Goal: Task Accomplishment & Management: Manage account settings

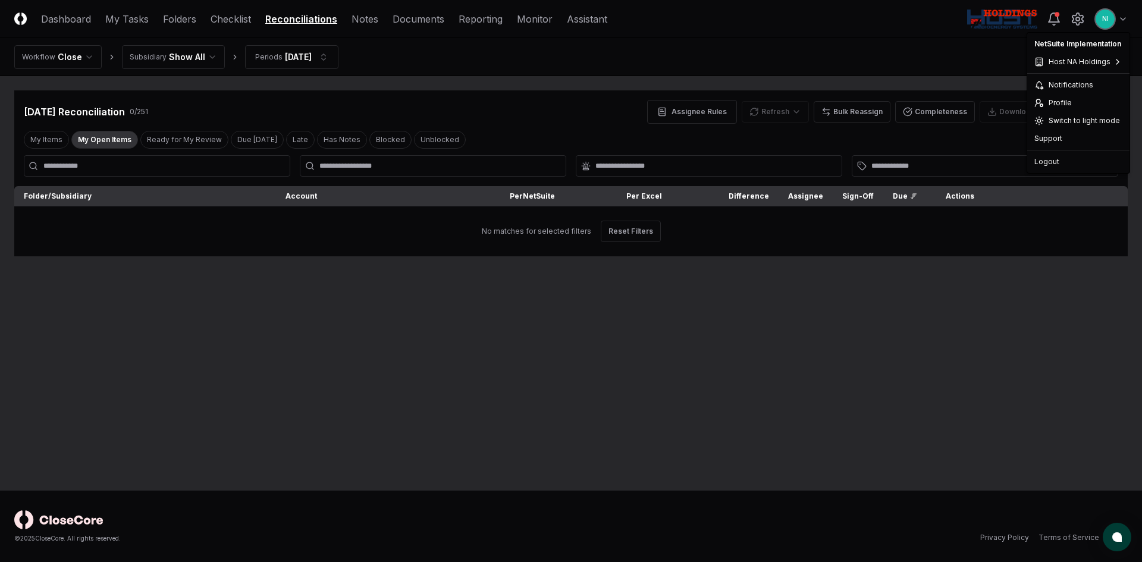
click at [1124, 21] on html "CloseCore Dashboard My Tasks Folders Checklist Reconciliations Notes Documents …" at bounding box center [571, 281] width 1142 height 562
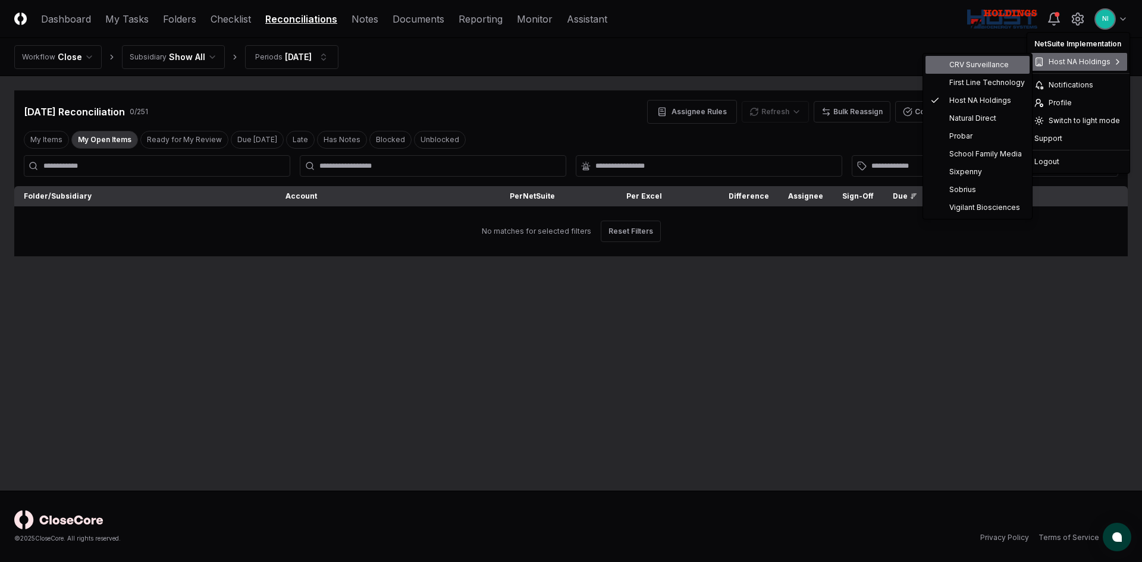
click at [986, 71] on div "CRV Surveillance" at bounding box center [978, 65] width 104 height 18
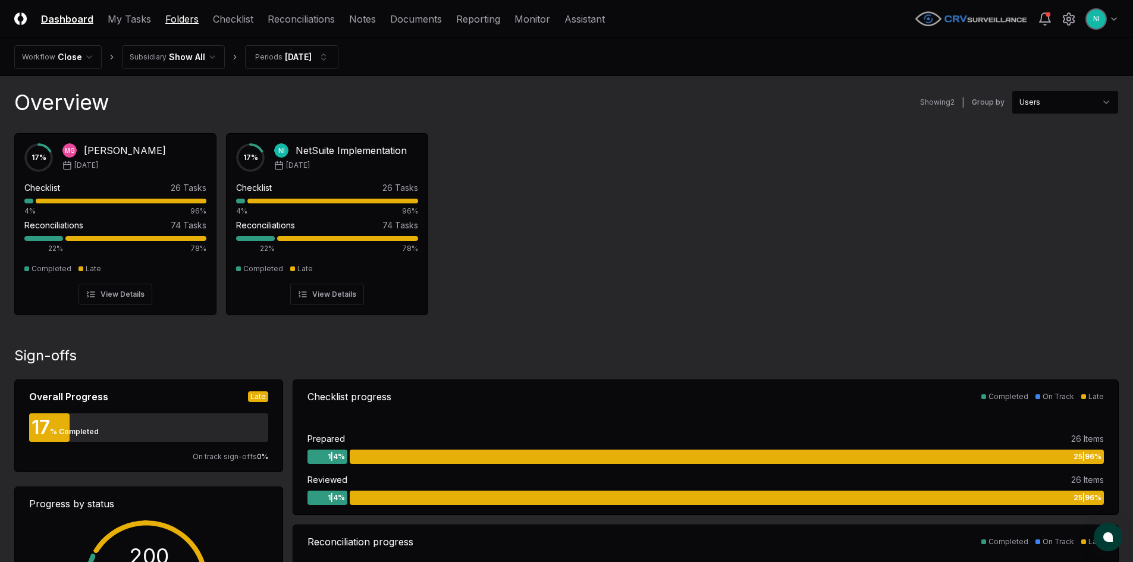
click at [172, 17] on link "Folders" at bounding box center [181, 19] width 33 height 14
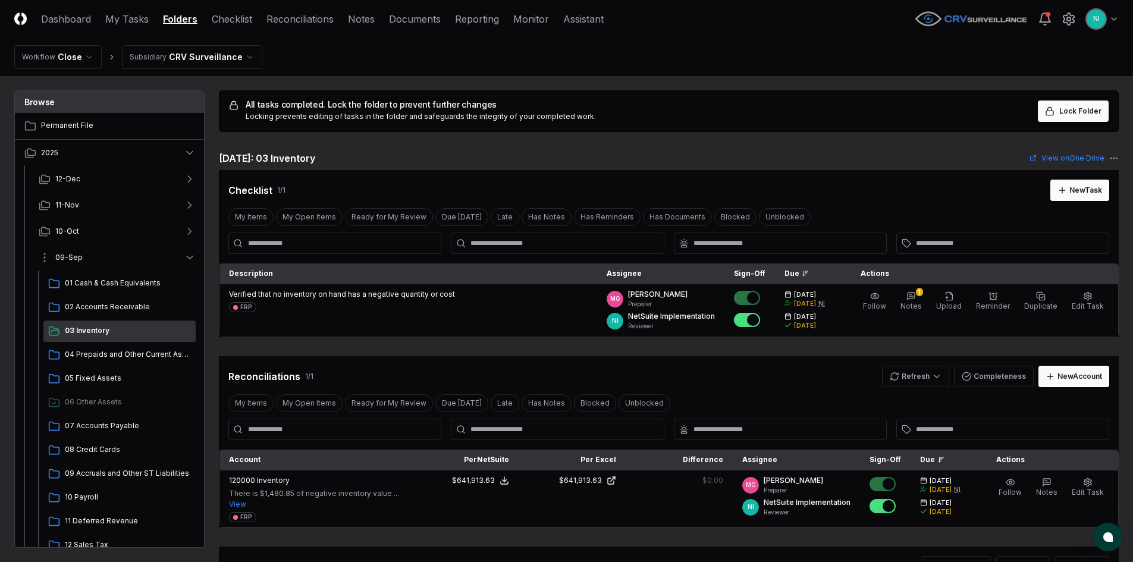
click at [187, 258] on icon "button" at bounding box center [190, 258] width 12 height 12
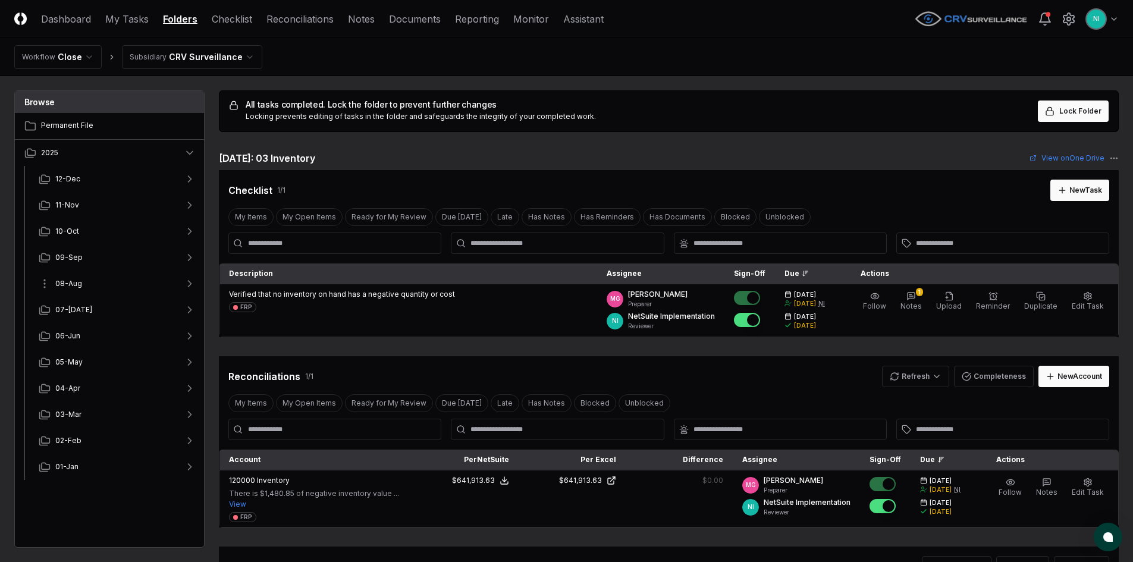
click at [97, 283] on button "08-Aug" at bounding box center [117, 284] width 176 height 26
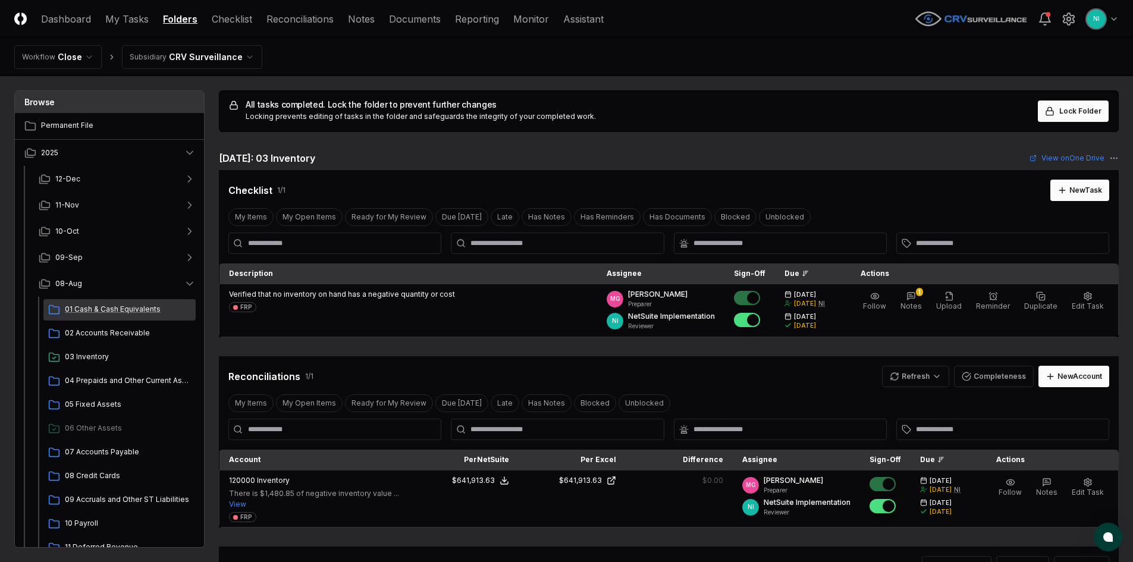
click at [93, 309] on span "01 Cash & Cash Equivalents" at bounding box center [128, 309] width 126 height 11
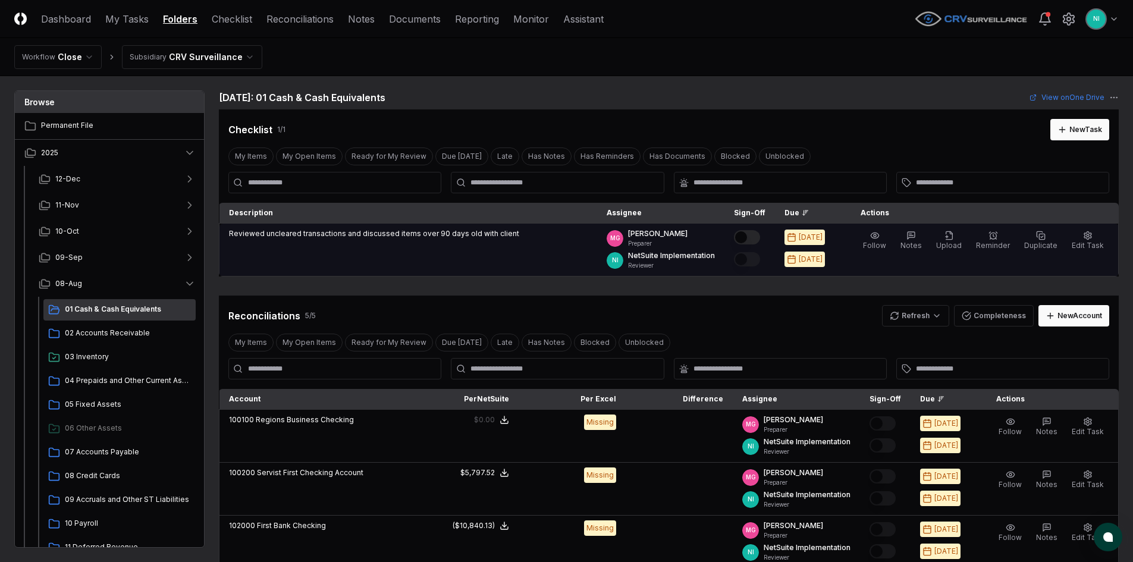
click at [760, 239] on button "Mark complete" at bounding box center [747, 237] width 26 height 14
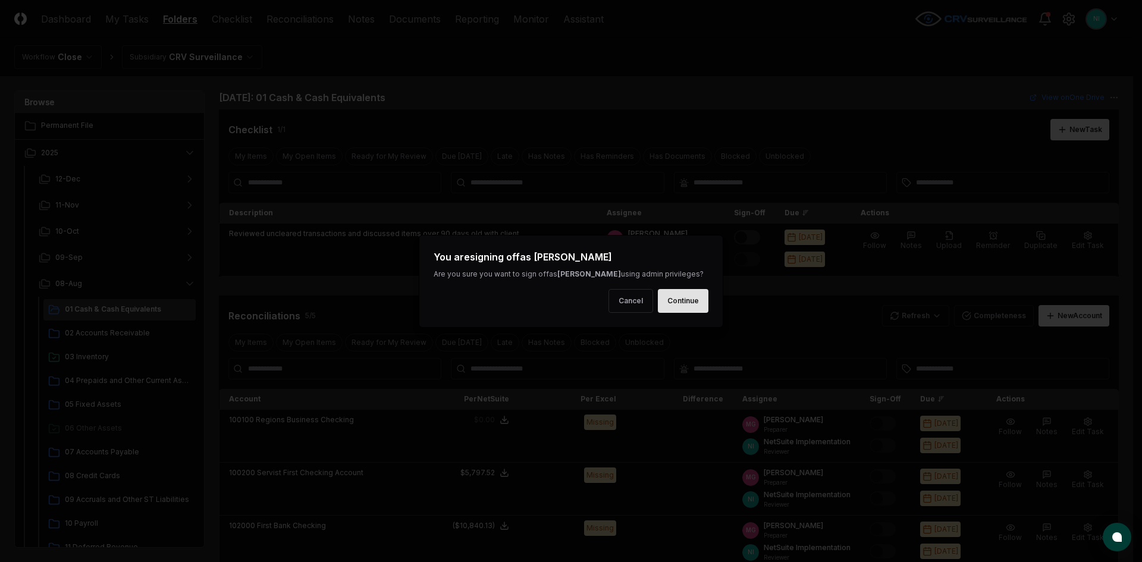
click at [675, 309] on button "Continue" at bounding box center [683, 301] width 51 height 24
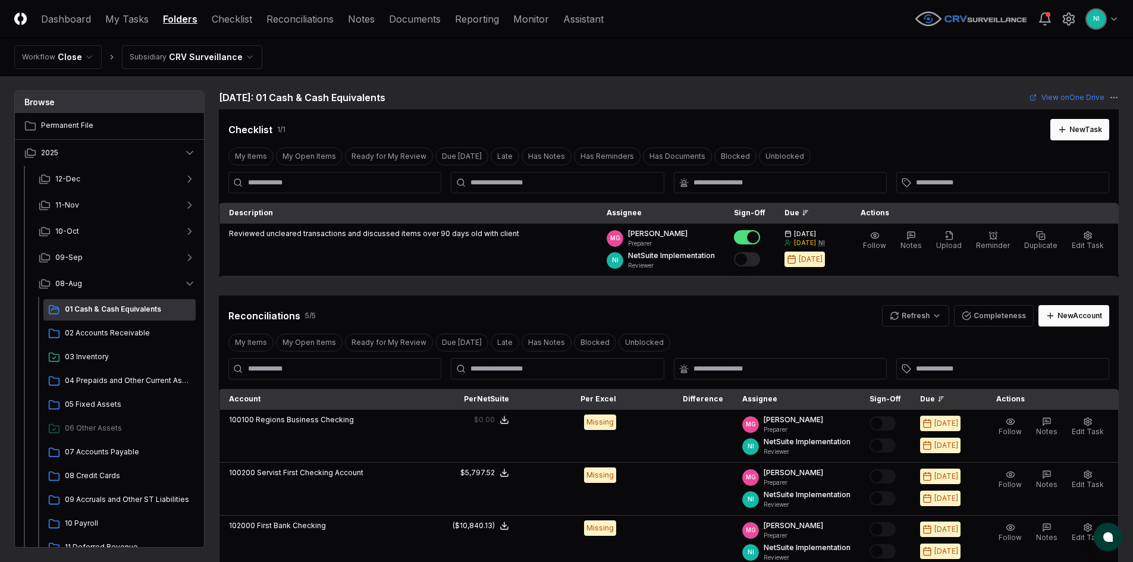
click at [760, 256] on button "Mark complete" at bounding box center [747, 259] width 26 height 14
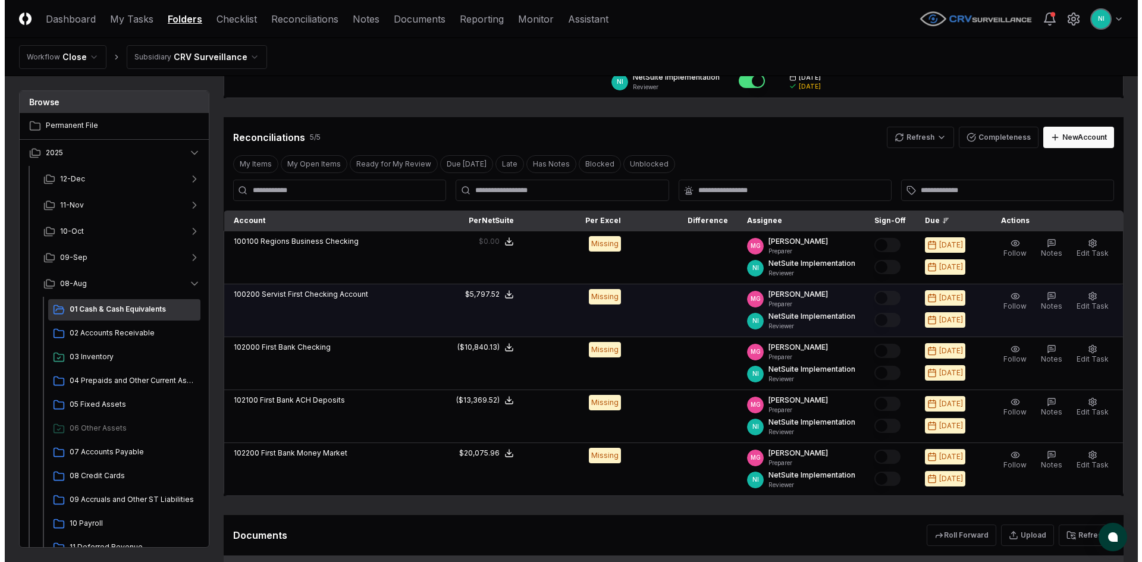
scroll to position [238, 0]
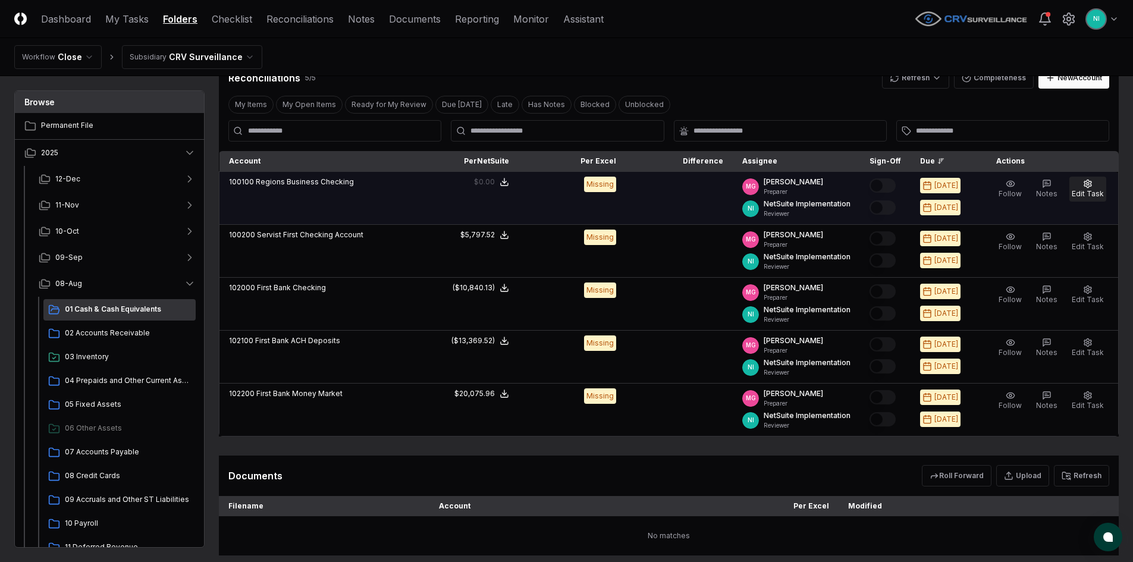
click at [1085, 189] on span "Edit Task" at bounding box center [1088, 193] width 32 height 9
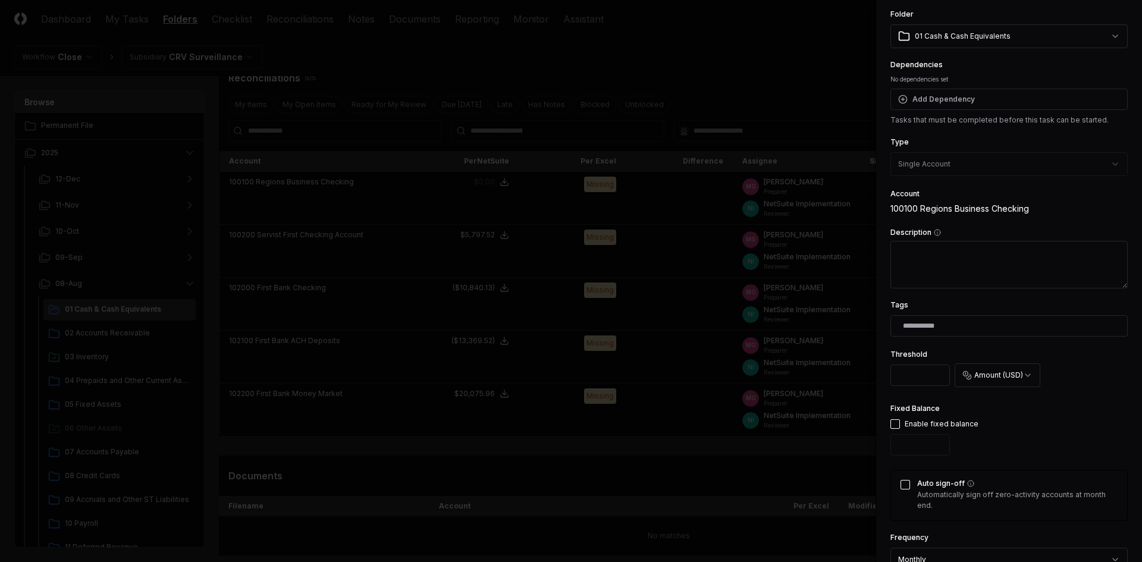
scroll to position [59, 0]
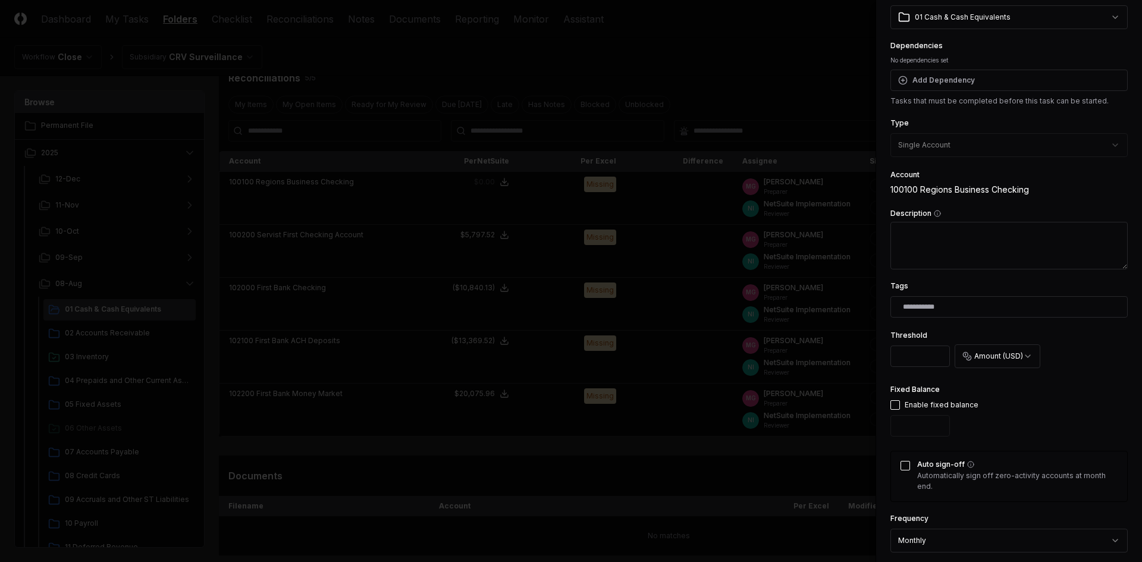
click at [894, 405] on button "button" at bounding box center [896, 405] width 10 height 10
type input "*"
click at [909, 469] on button "Auto sign-off" at bounding box center [906, 466] width 10 height 10
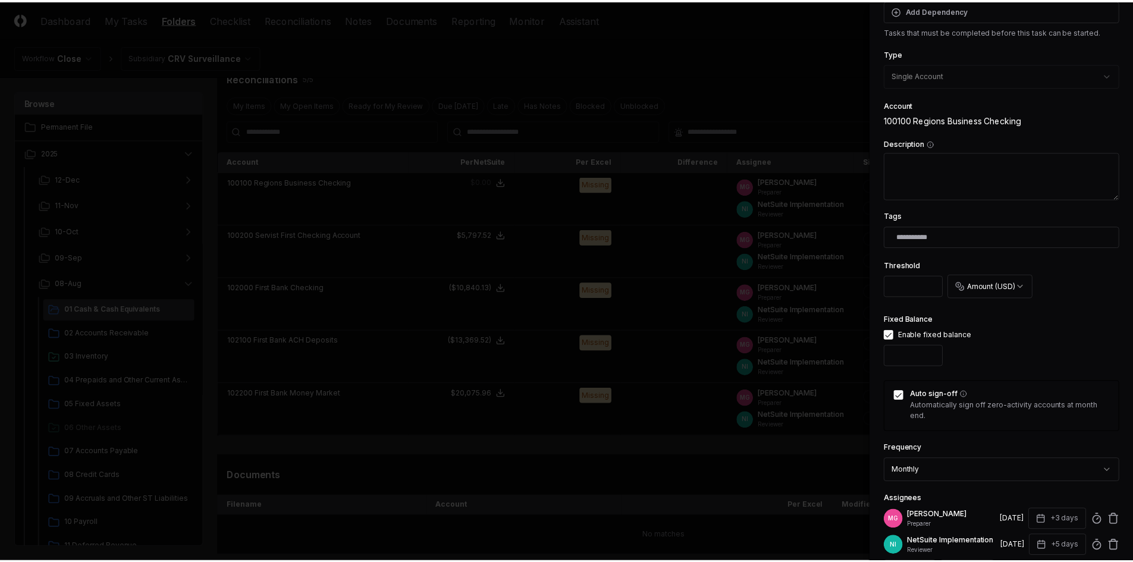
scroll to position [289, 0]
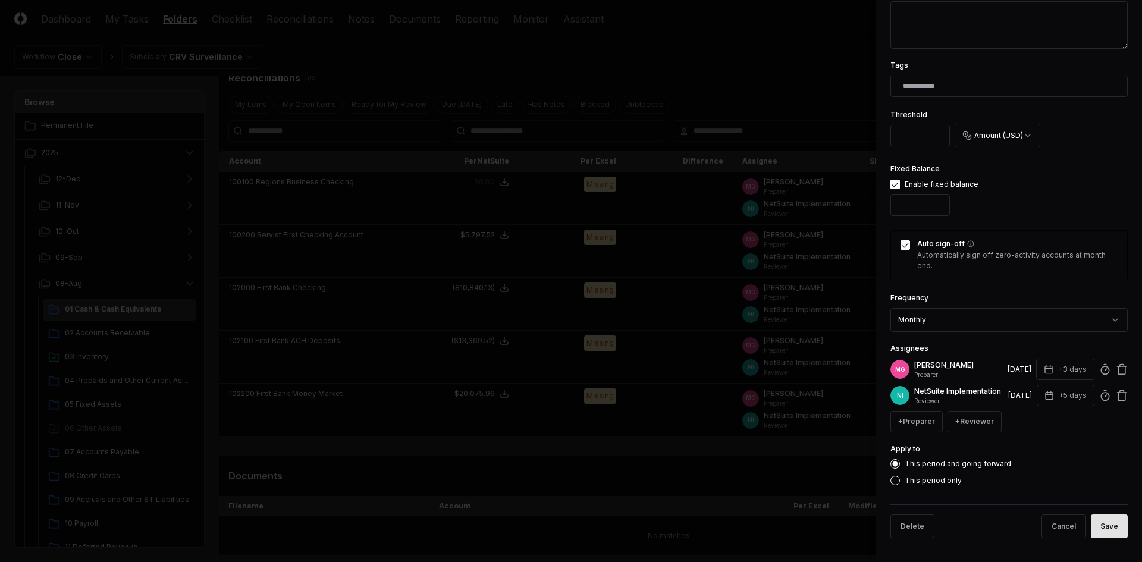
click at [1095, 532] on button "Save" at bounding box center [1109, 527] width 37 height 24
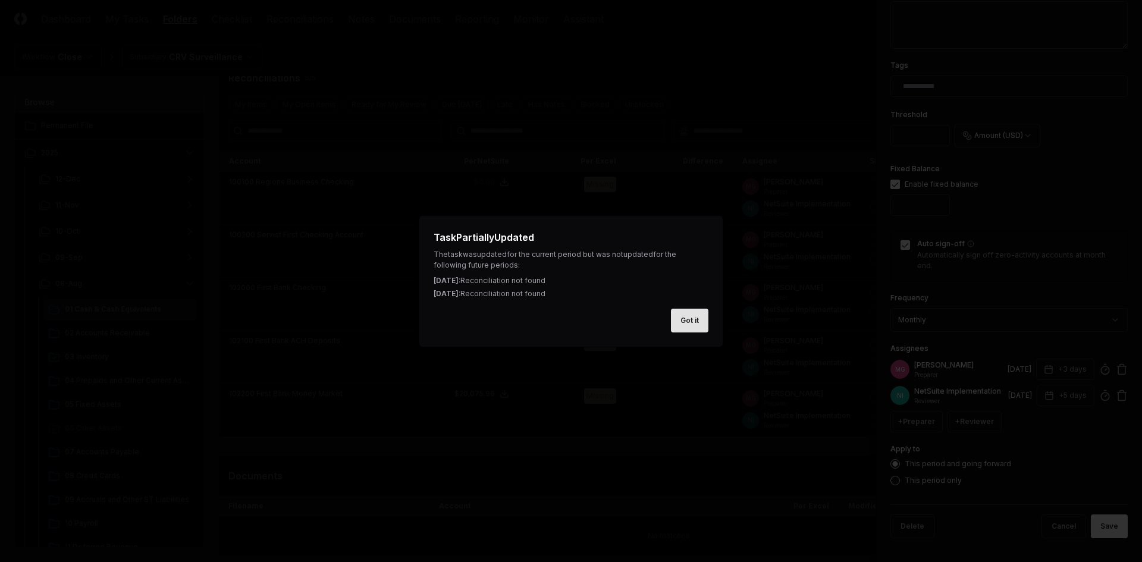
click at [705, 322] on button "Got it" at bounding box center [689, 321] width 37 height 24
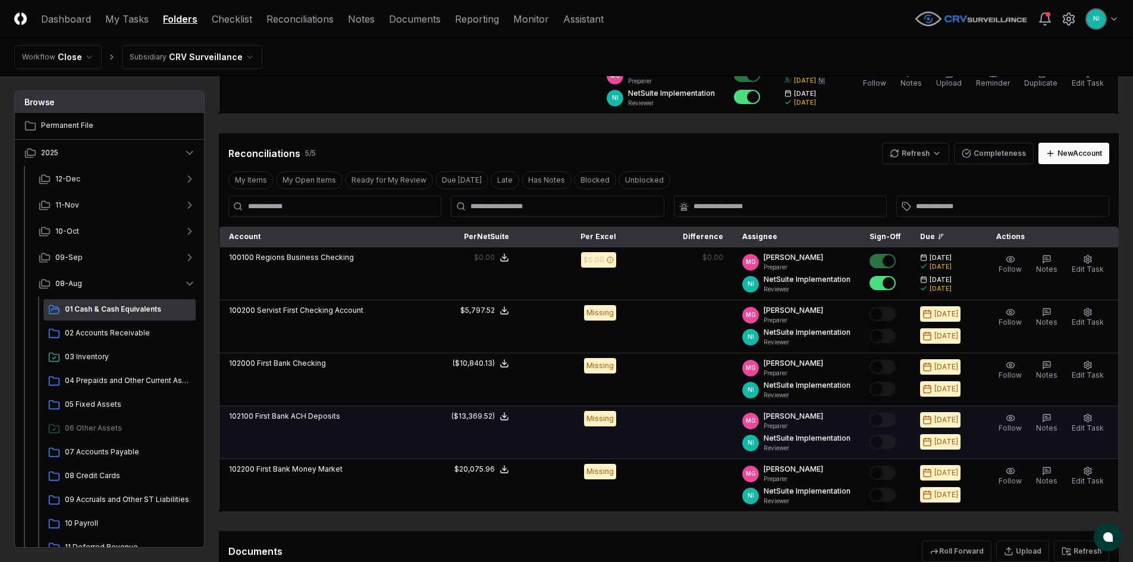
scroll to position [139, 0]
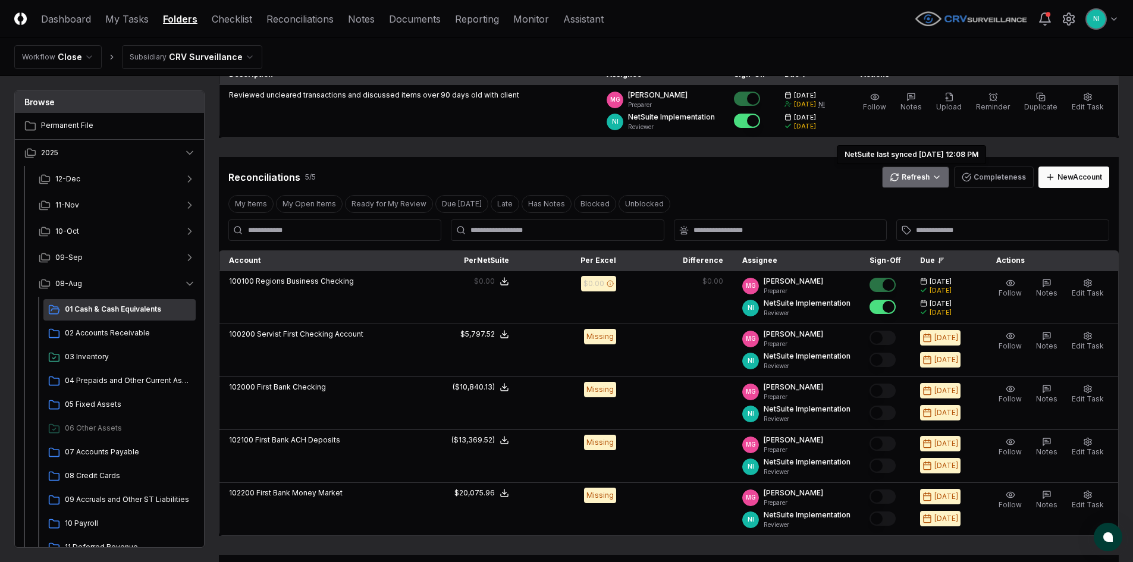
click at [904, 177] on html "CloseCore Dashboard My Tasks Folders Checklist Reconciliations Notes Documents …" at bounding box center [566, 300] width 1133 height 879
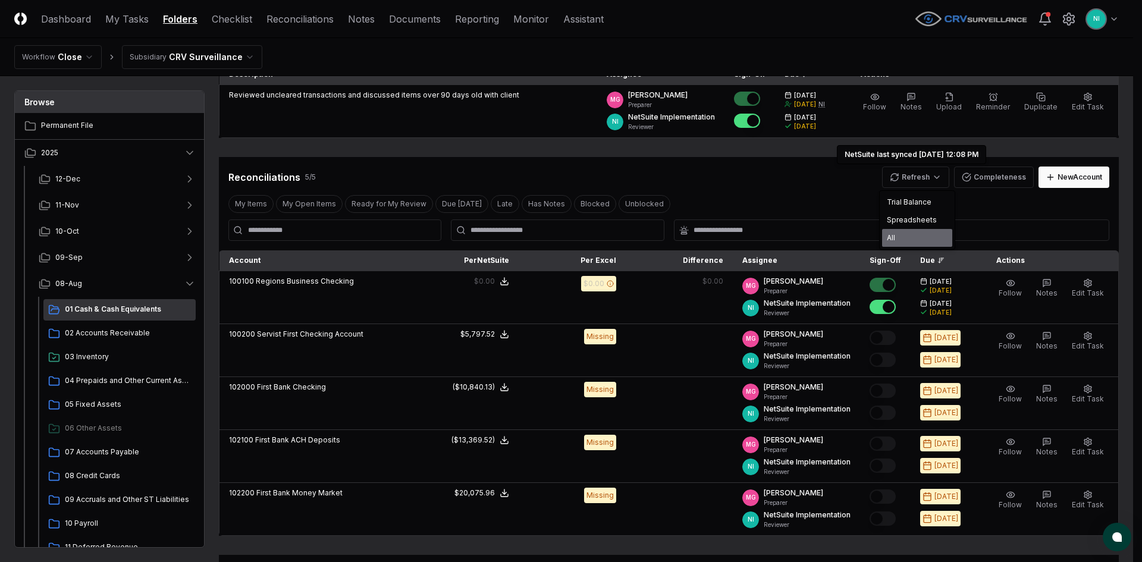
click at [909, 234] on div "All" at bounding box center [917, 238] width 70 height 18
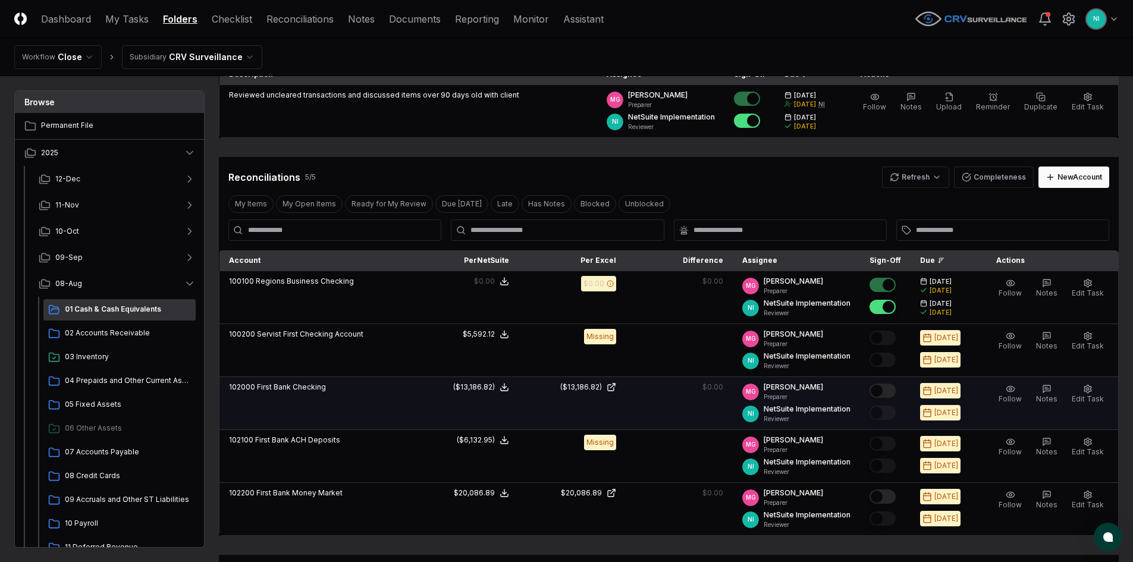
click at [893, 389] on button "Mark complete" at bounding box center [883, 391] width 26 height 14
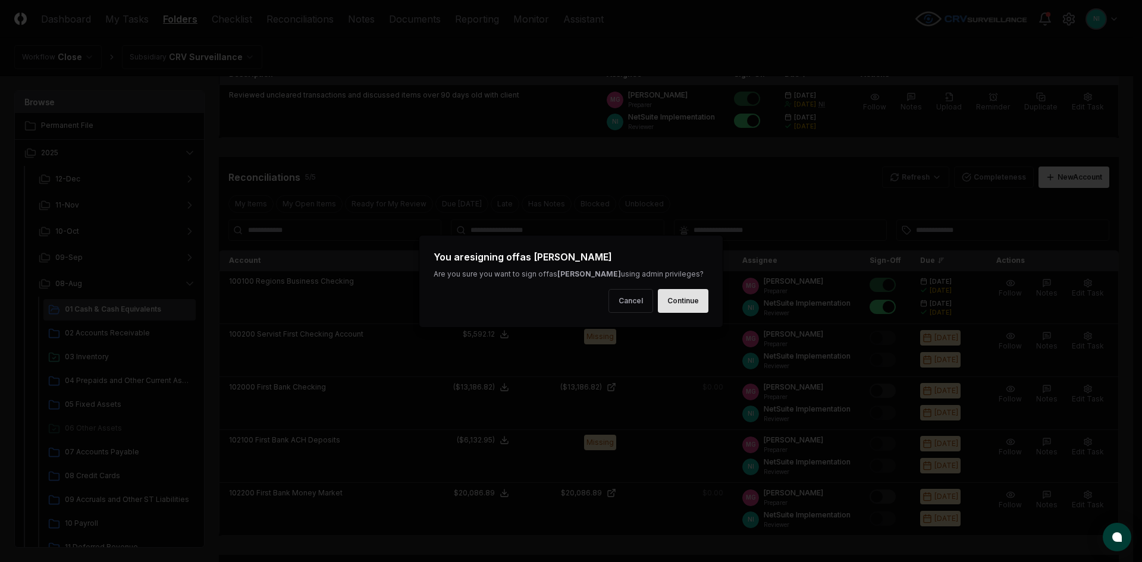
click at [693, 305] on button "Continue" at bounding box center [683, 301] width 51 height 24
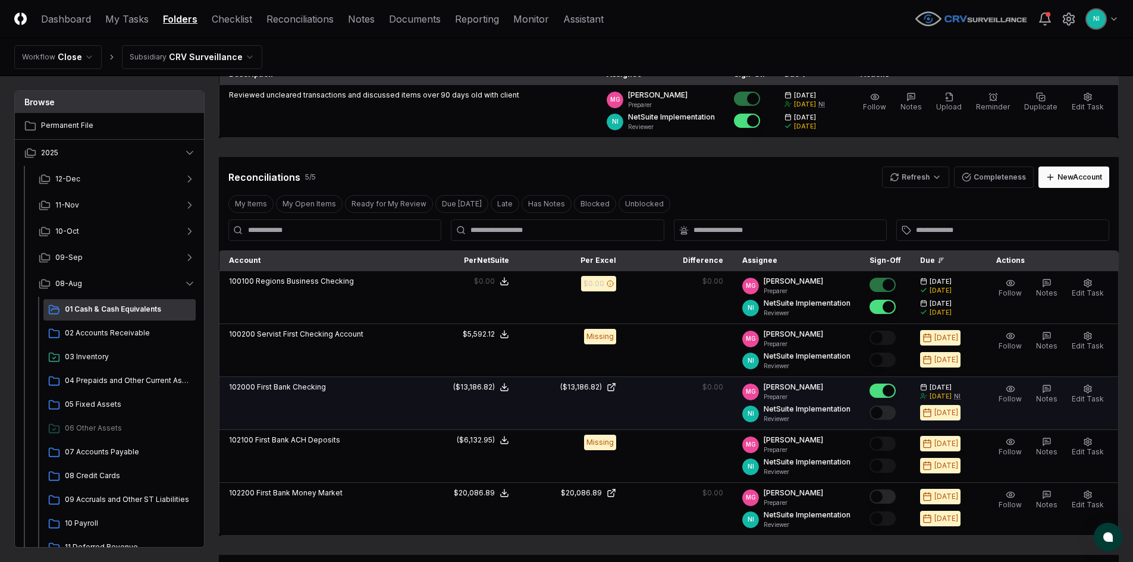
click at [895, 412] on button "Mark complete" at bounding box center [883, 413] width 26 height 14
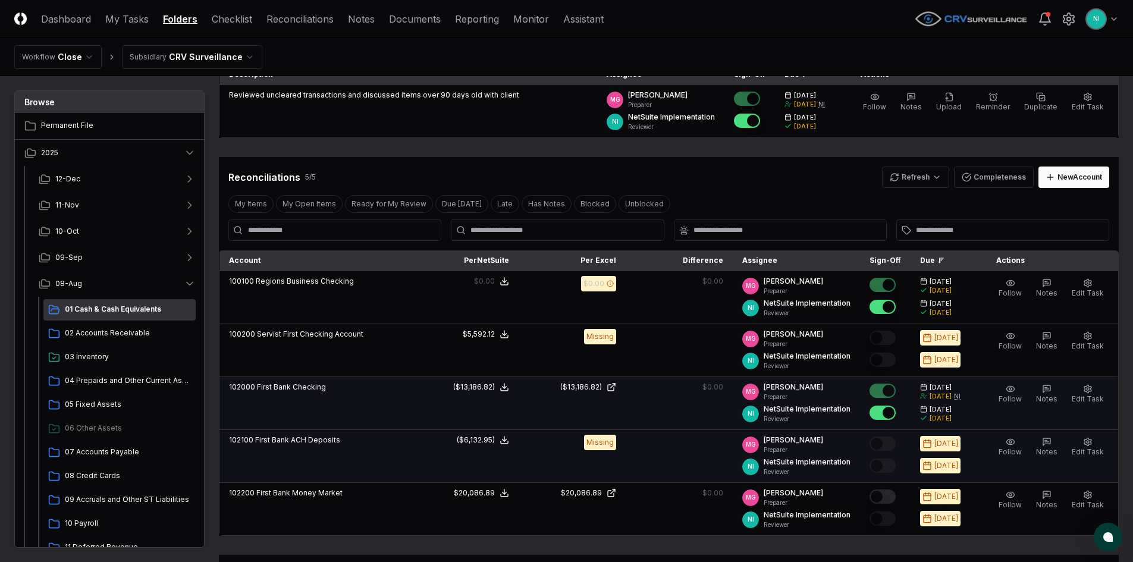
scroll to position [198, 0]
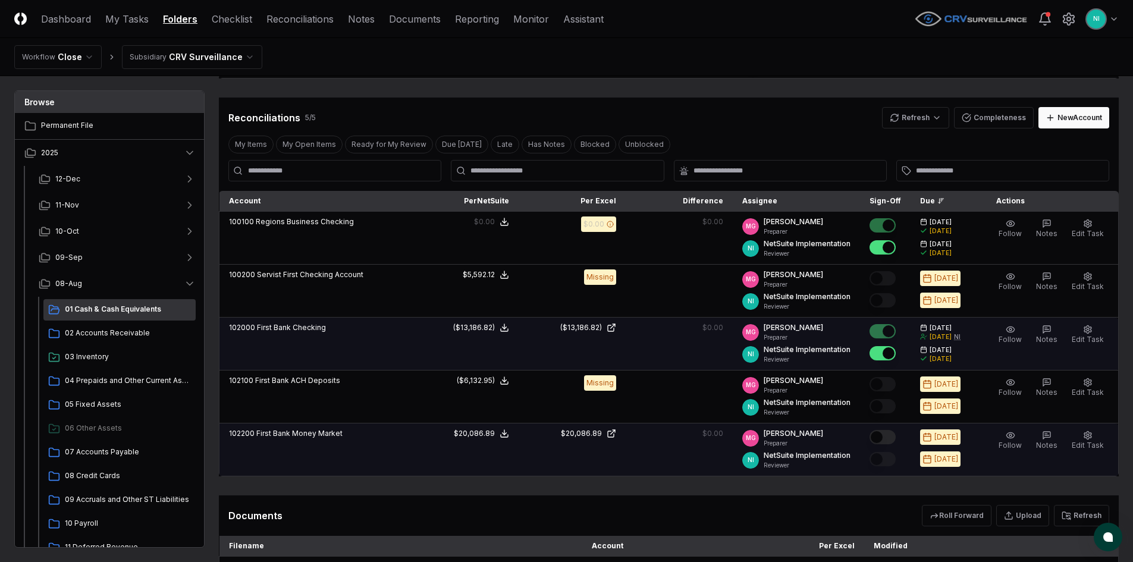
click at [892, 434] on button "Mark complete" at bounding box center [883, 437] width 26 height 14
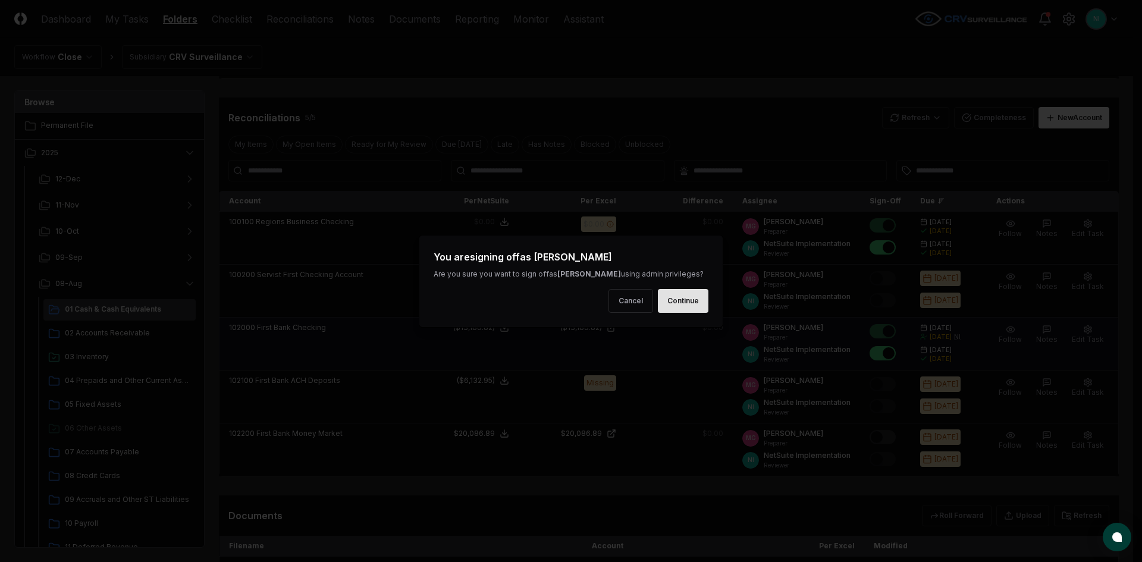
click at [685, 303] on button "Continue" at bounding box center [683, 301] width 51 height 24
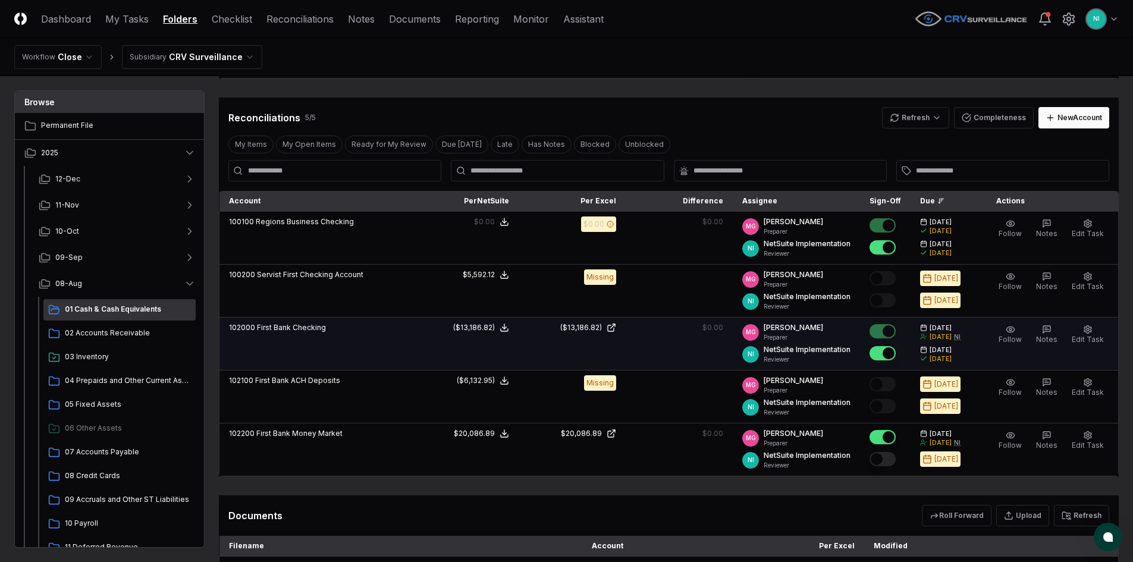
click at [893, 458] on button "Mark complete" at bounding box center [883, 459] width 26 height 14
click at [936, 122] on html "CloseCore Dashboard My Tasks Folders Checklist Reconciliations Notes Documents …" at bounding box center [566, 301] width 1133 height 998
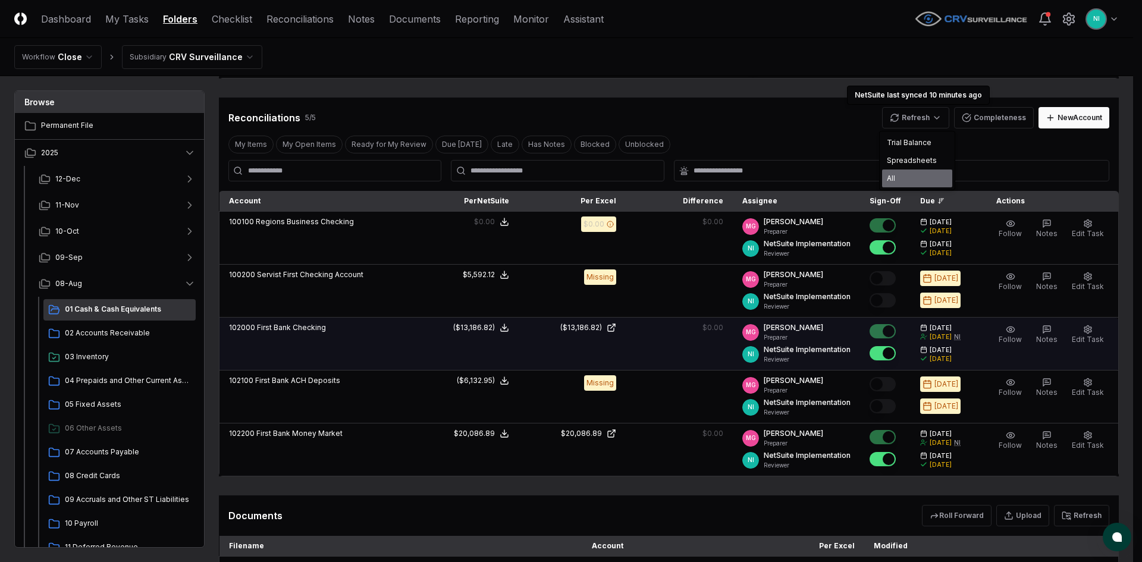
click at [919, 173] on div "All" at bounding box center [917, 179] width 70 height 18
